Goal: Task Accomplishment & Management: Complete application form

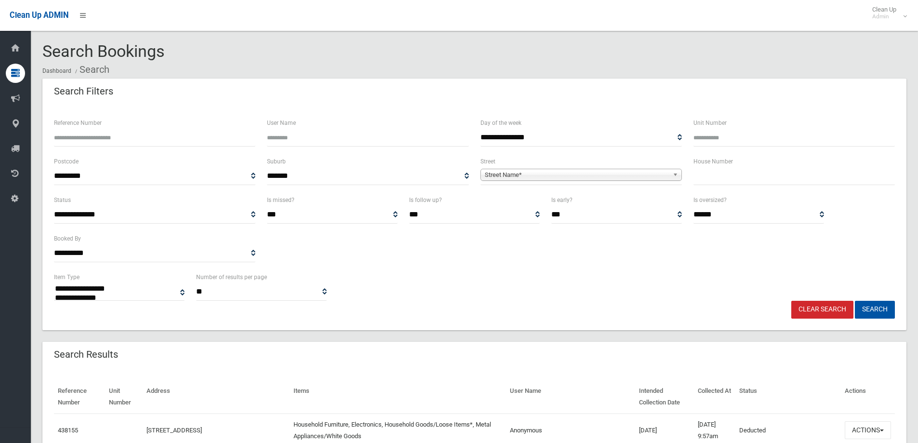
select select
click at [781, 178] on input "text" at bounding box center [793, 176] width 201 height 18
type input "*"
click at [651, 173] on span "Street Name*" at bounding box center [577, 175] width 184 height 12
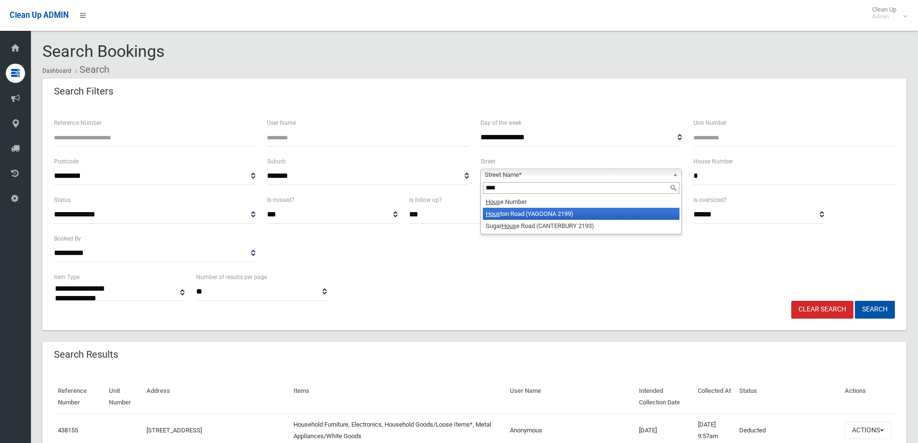
type input "****"
click at [559, 210] on li "Hous ton Road (YAGOONA 2199)" at bounding box center [581, 214] width 197 height 12
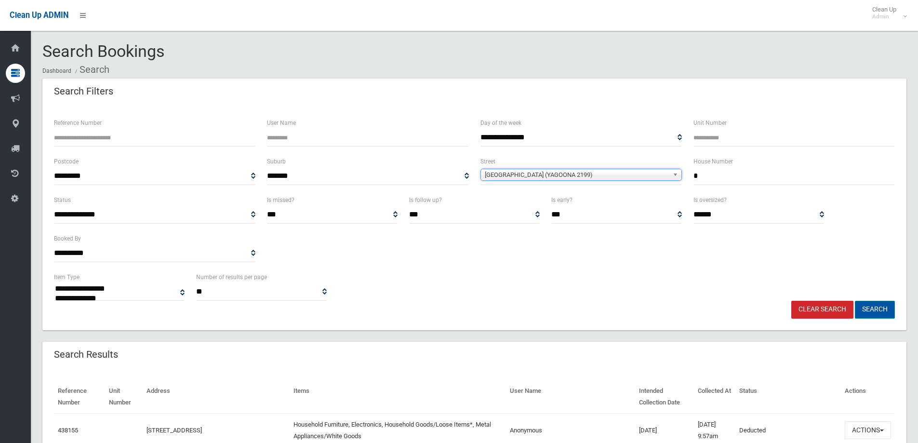
click at [878, 309] on button "Search" at bounding box center [875, 310] width 40 height 18
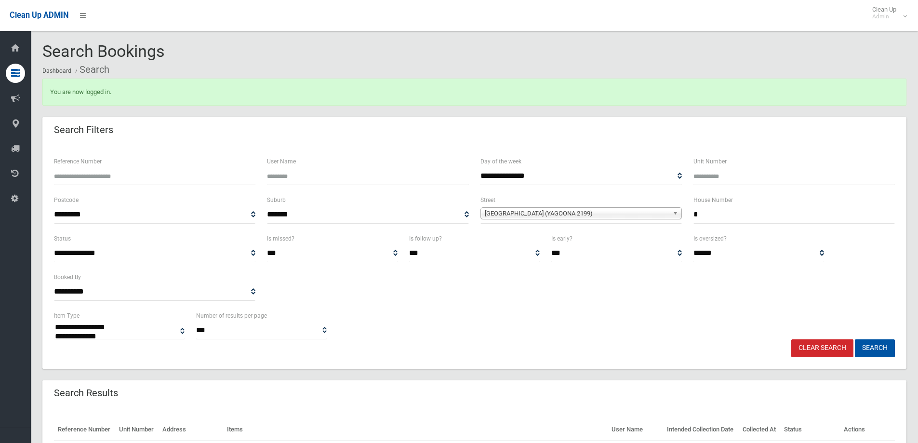
select select
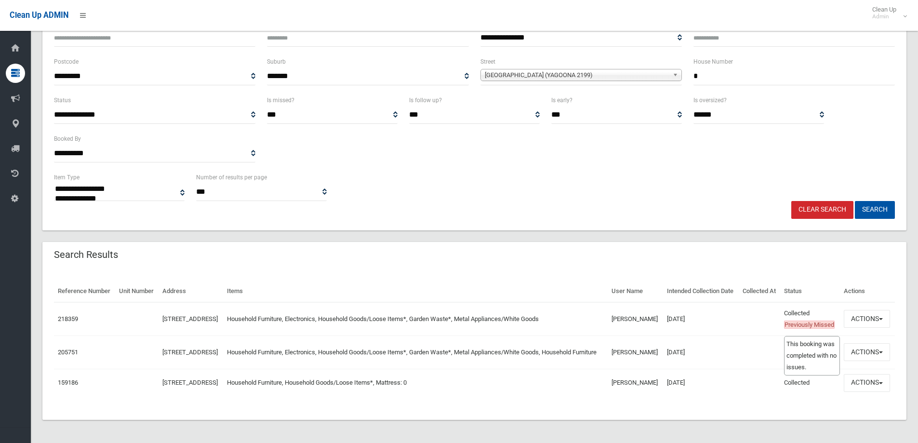
scroll to position [130, 0]
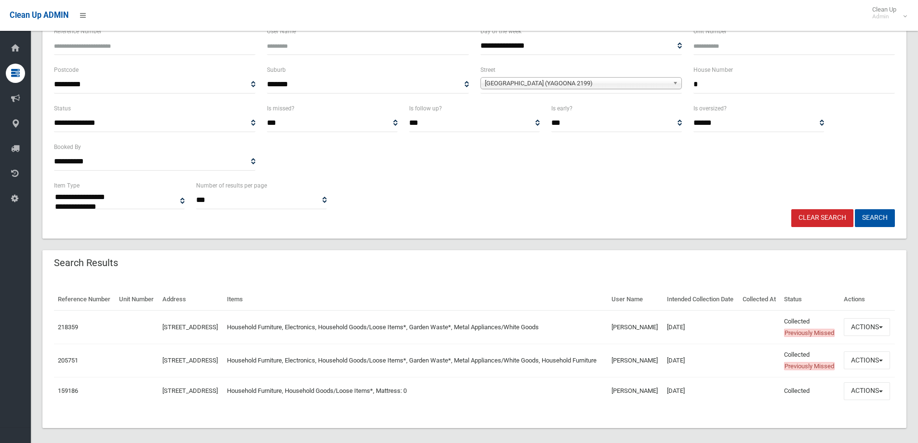
click at [784, 92] on div "House Number *" at bounding box center [794, 83] width 213 height 39
click at [784, 89] on input "*" at bounding box center [793, 85] width 201 height 18
type input "**"
click at [870, 216] on button "Search" at bounding box center [875, 218] width 40 height 18
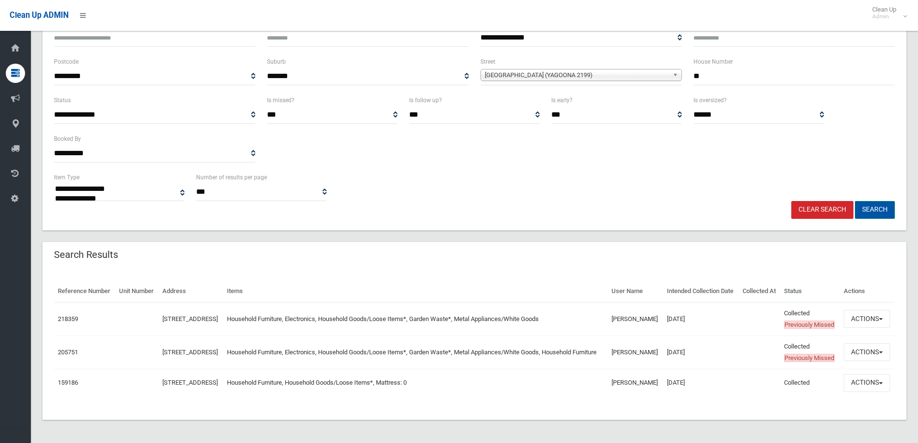
scroll to position [178, 0]
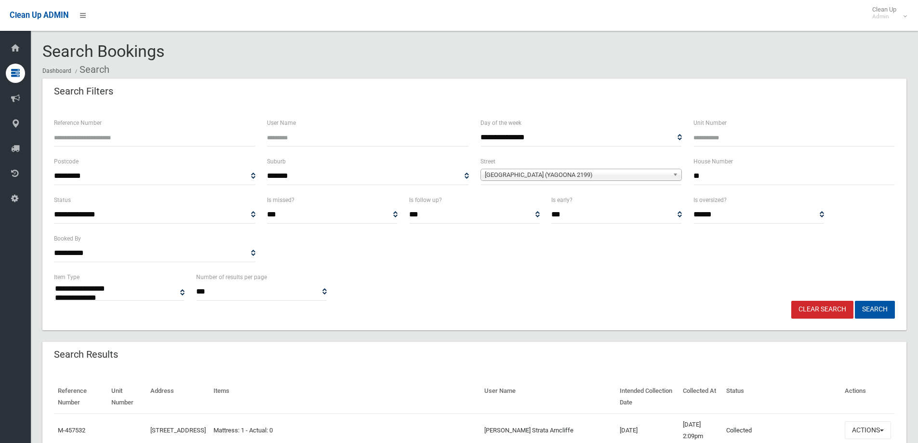
select select
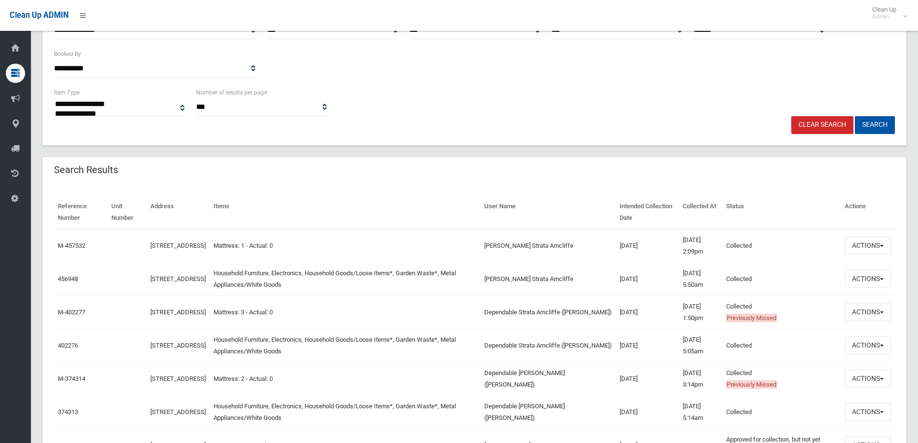
scroll to position [193, 0]
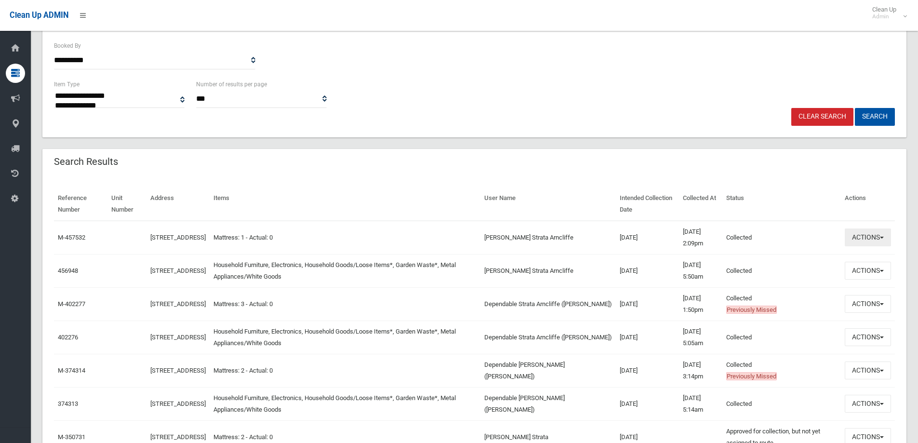
click at [857, 245] on button "Actions" at bounding box center [868, 237] width 46 height 18
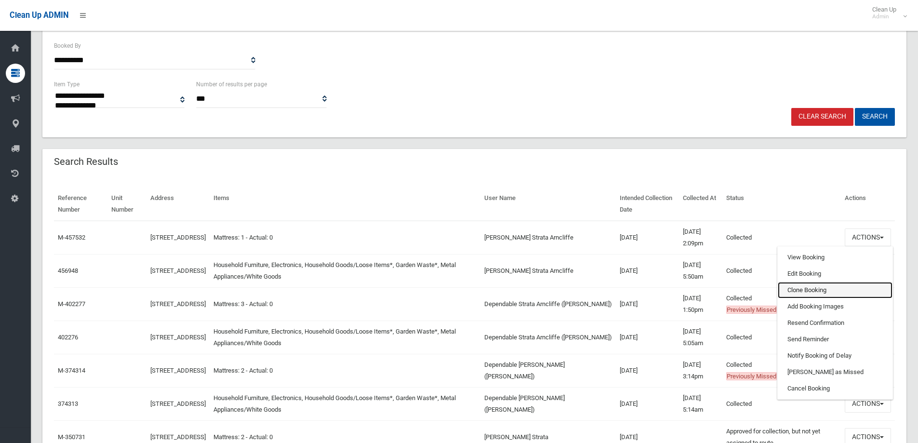
click at [829, 287] on link "Clone Booking" at bounding box center [835, 290] width 115 height 16
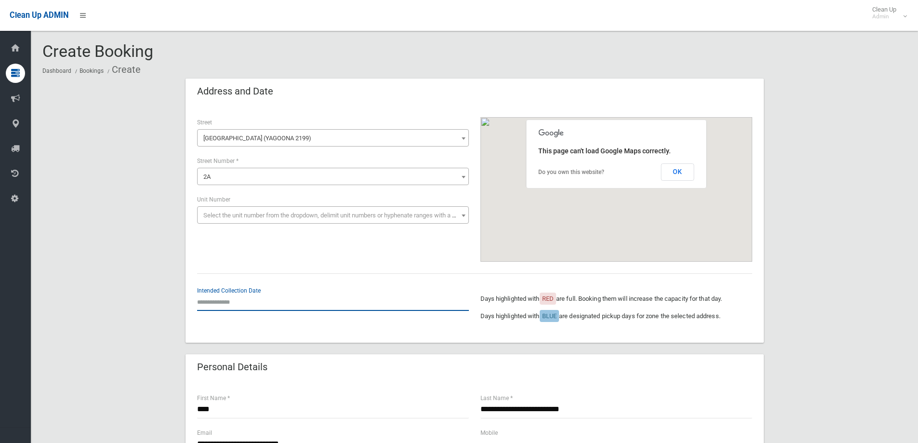
click at [269, 302] on input "text" at bounding box center [333, 302] width 272 height 18
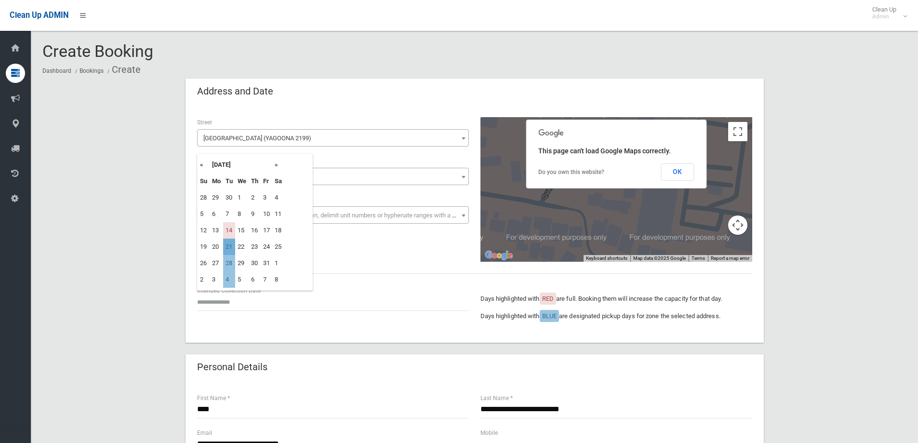
click at [232, 248] on td "21" at bounding box center [229, 247] width 12 height 16
type input "**********"
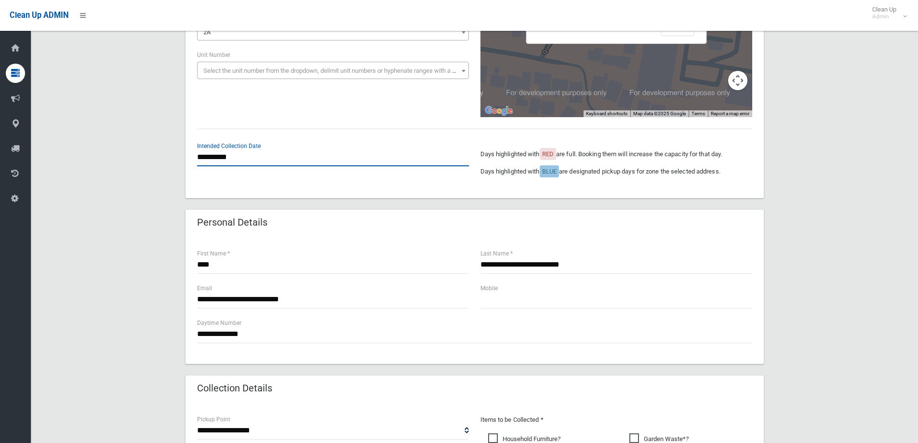
click at [257, 161] on input "**********" at bounding box center [333, 157] width 272 height 18
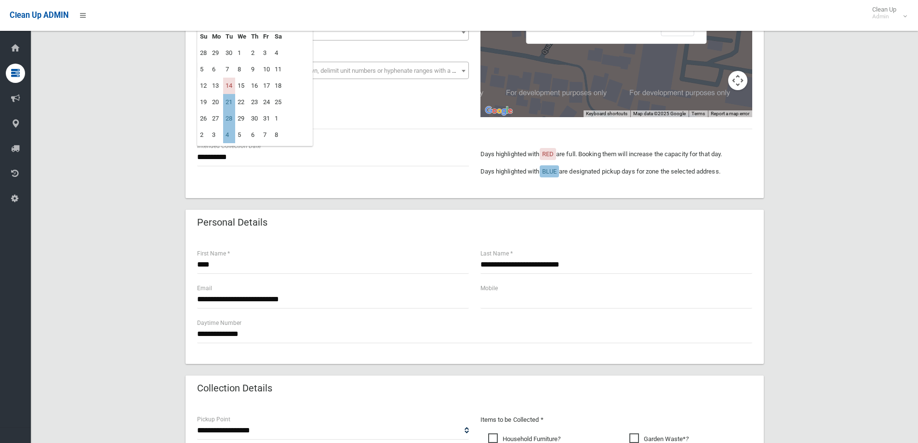
click at [284, 194] on div "**********" at bounding box center [475, 79] width 578 height 237
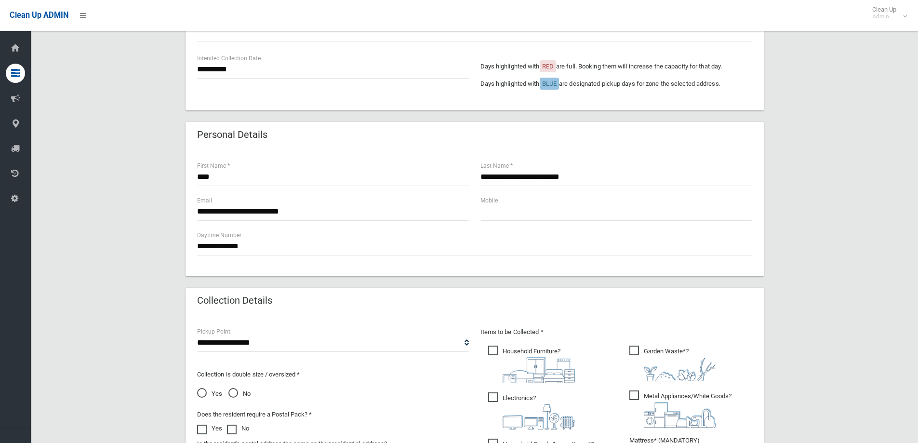
scroll to position [241, 0]
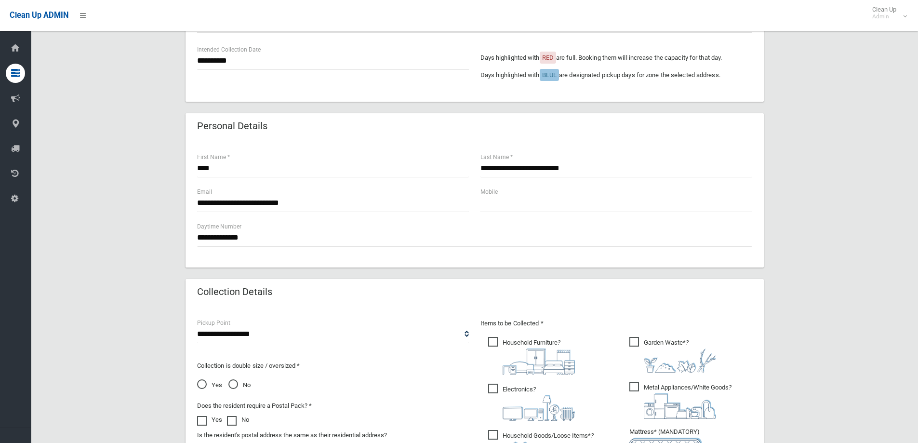
click at [910, 441] on section "**********" at bounding box center [474, 256] width 887 height 911
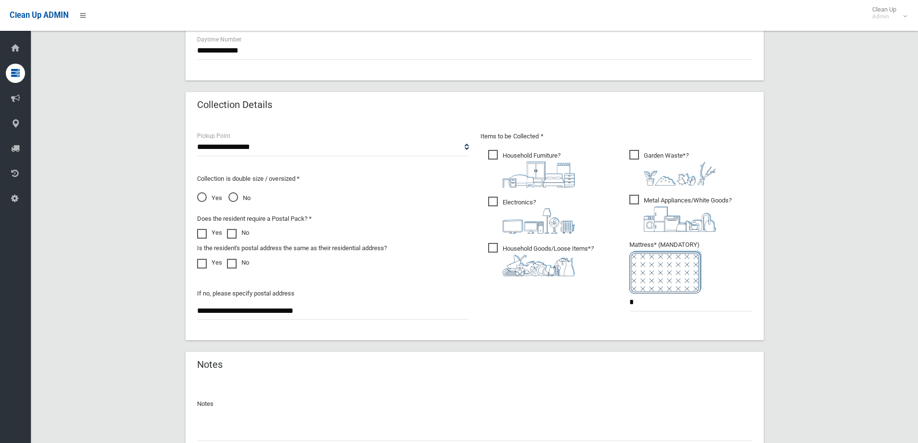
scroll to position [434, 0]
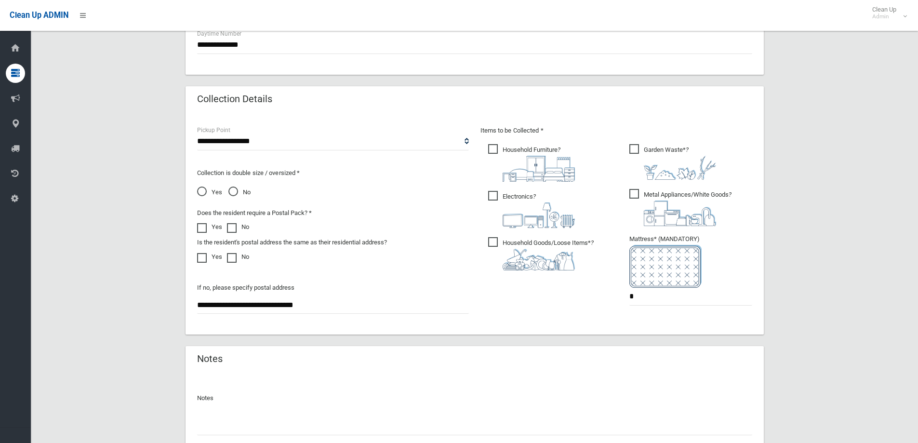
click at [515, 249] on img at bounding box center [539, 260] width 72 height 22
click at [518, 157] on img at bounding box center [539, 169] width 72 height 26
click at [666, 207] on img at bounding box center [680, 213] width 72 height 26
click at [488, 199] on span "Electronics ?" at bounding box center [531, 209] width 87 height 37
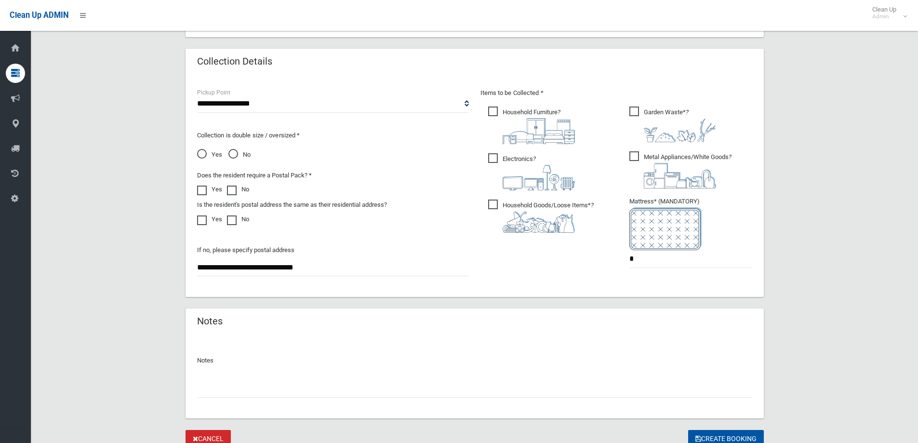
scroll to position [511, 0]
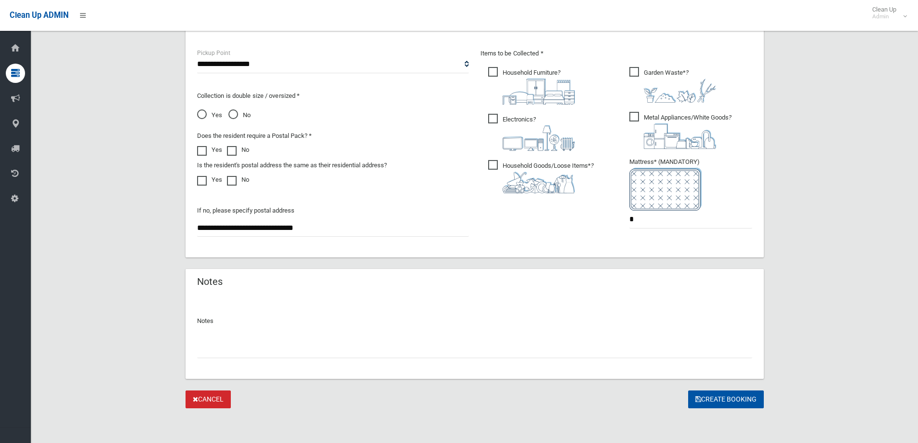
click at [309, 356] on input "text" at bounding box center [474, 349] width 555 height 18
type input "**********"
click at [718, 394] on button "Create Booking" at bounding box center [726, 399] width 76 height 18
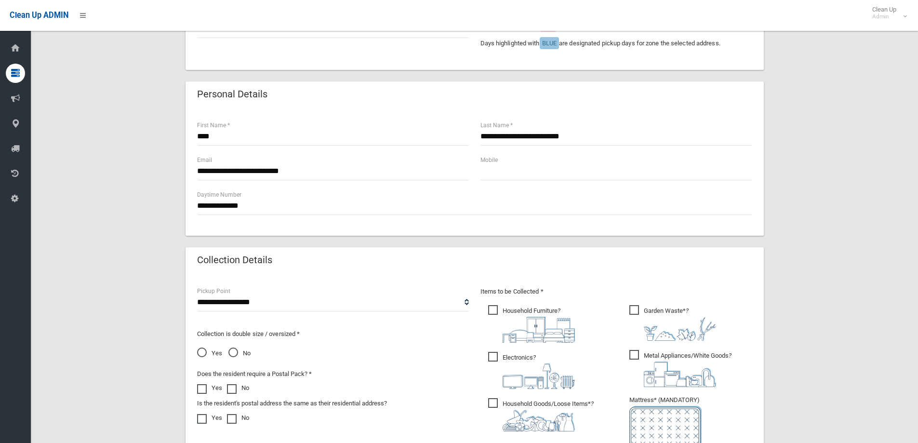
scroll to position [270, 0]
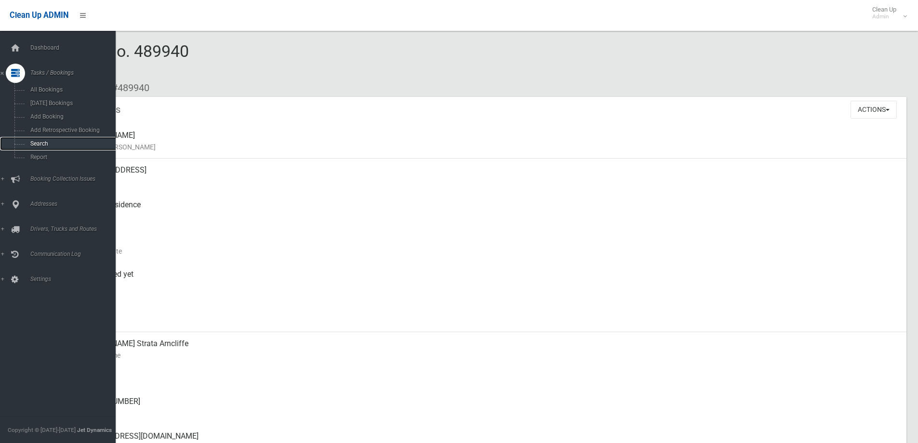
click at [44, 146] on span "Search" at bounding box center [70, 143] width 87 height 7
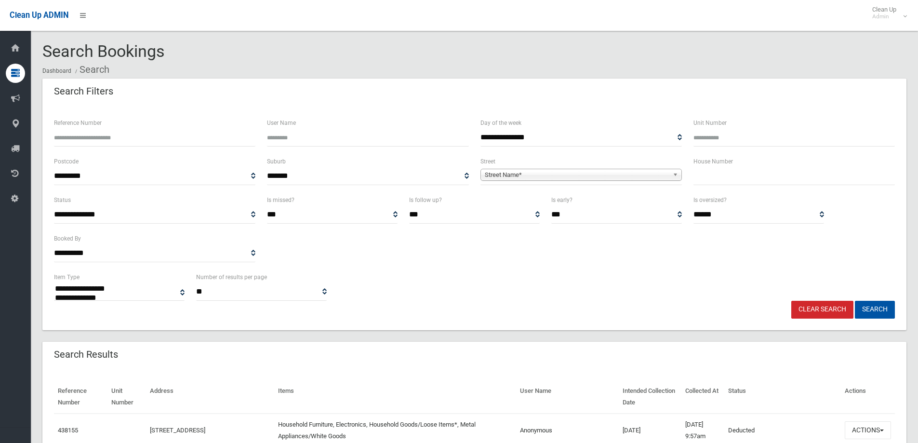
select select
